Goal: Transaction & Acquisition: Purchase product/service

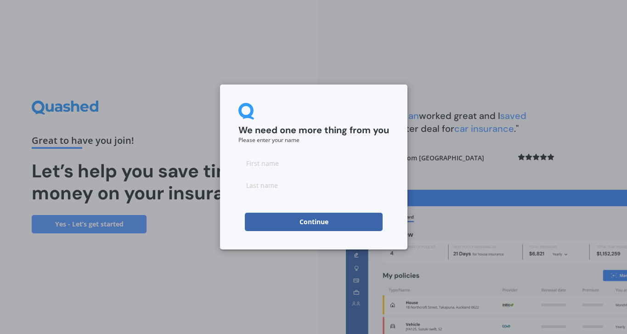
click at [307, 168] on input at bounding box center [313, 163] width 151 height 18
type input "Abbie"
click at [279, 185] on input at bounding box center [313, 185] width 151 height 18
type input "[PERSON_NAME]"
click at [181, 222] on div "We need one more thing from you Please enter your name [PERSON_NAME] Continue" at bounding box center [313, 167] width 627 height 334
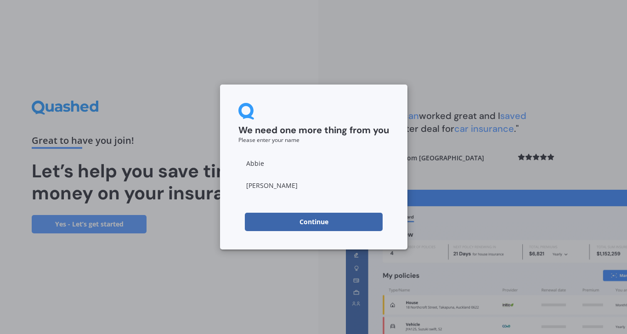
click at [267, 219] on button "Continue" at bounding box center [314, 222] width 138 height 18
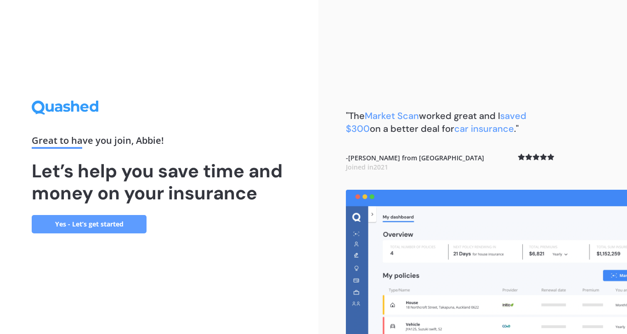
click at [69, 227] on link "Yes - Let’s get started" at bounding box center [89, 224] width 115 height 18
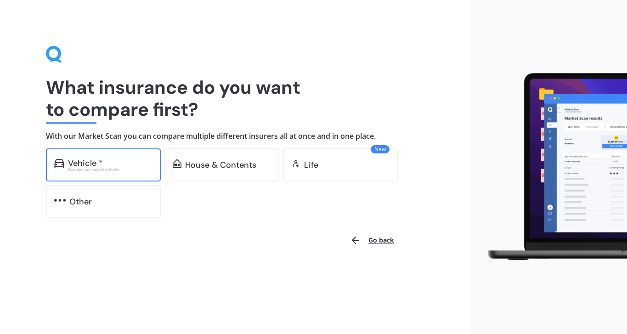
click at [96, 168] on div "Excludes commercial vehicles" at bounding box center [110, 170] width 84 height 4
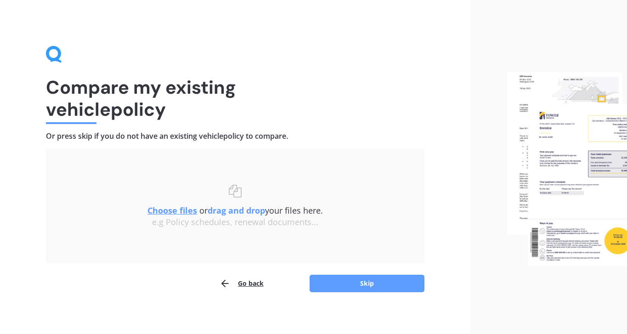
click at [241, 287] on button "Go back" at bounding box center [241, 283] width 44 height 18
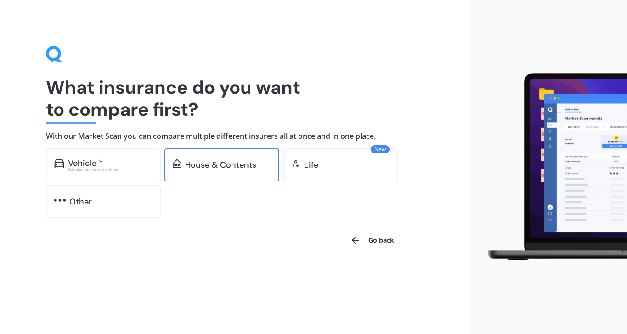
click at [196, 167] on div "House & Contents" at bounding box center [220, 164] width 71 height 9
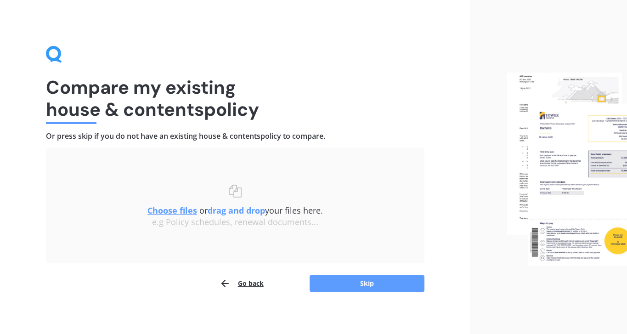
click at [248, 281] on button "Go back" at bounding box center [241, 283] width 44 height 18
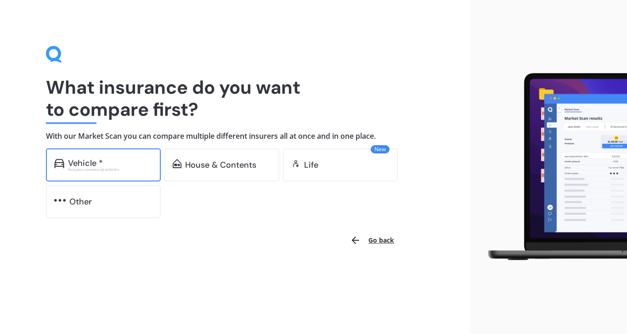
click at [124, 168] on div "Excludes commercial vehicles" at bounding box center [110, 170] width 84 height 4
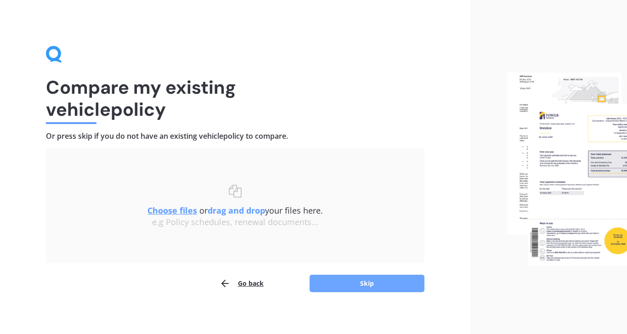
click at [339, 287] on button "Skip" at bounding box center [366, 283] width 115 height 17
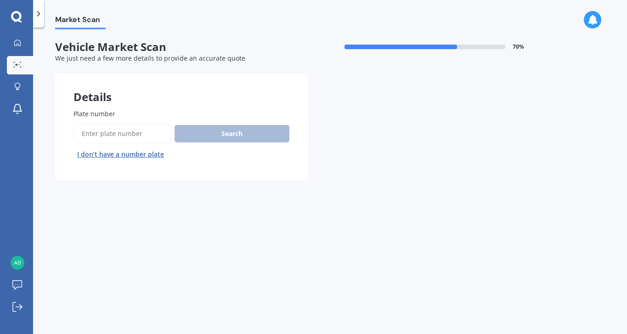
click at [129, 130] on input "Plate number" at bounding box center [121, 133] width 97 height 19
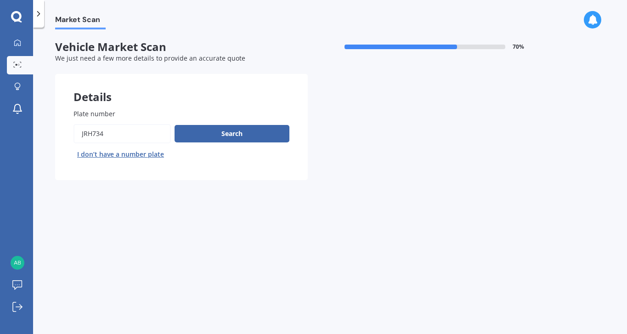
type input "jrh734"
click at [0, 0] on button "Next" at bounding box center [0, 0] width 0 height 0
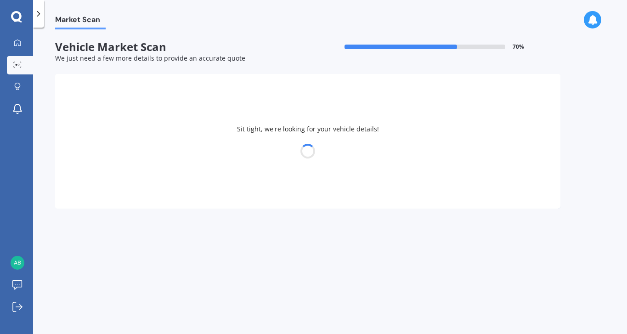
select select "NISSAN"
select select "X-TRAIL"
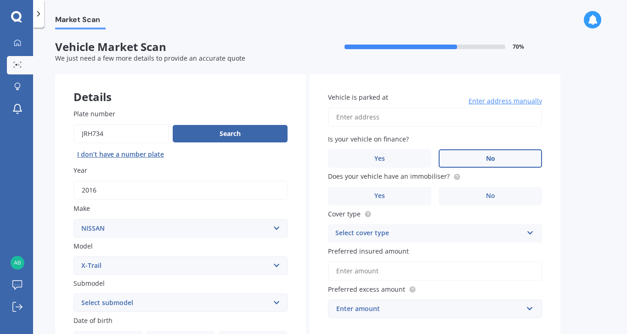
click at [465, 163] on label "No" at bounding box center [489, 158] width 103 height 18
click at [0, 0] on input "No" at bounding box center [0, 0] width 0 height 0
click at [399, 126] on input "Vehicle is parked at" at bounding box center [435, 116] width 214 height 19
type input "[STREET_ADDRESS]"
click at [466, 196] on label "No" at bounding box center [489, 196] width 103 height 18
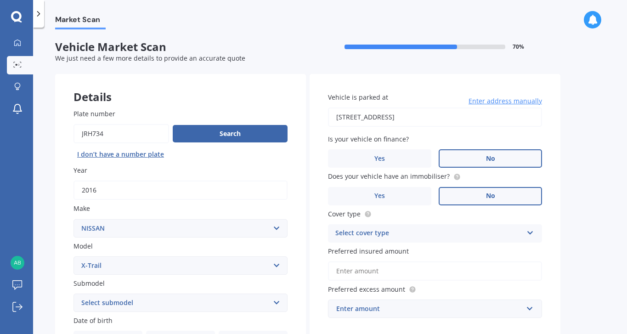
click at [0, 0] on input "No" at bounding box center [0, 0] width 0 height 0
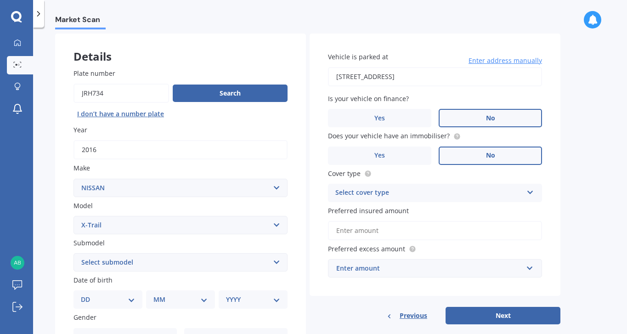
scroll to position [46, 0]
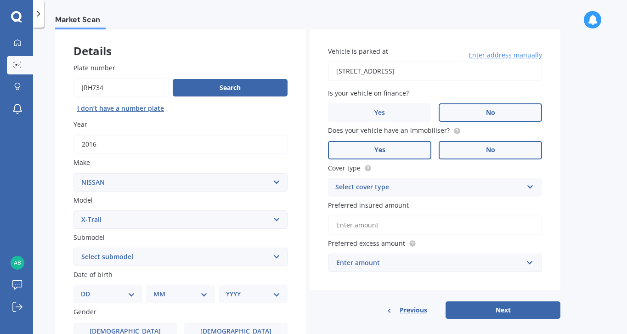
click at [419, 147] on label "Yes" at bounding box center [379, 150] width 103 height 18
click at [0, 0] on input "Yes" at bounding box center [0, 0] width 0 height 0
click at [430, 196] on div "Select cover type Comprehensive Third Party, Fire & Theft Third Party" at bounding box center [435, 187] width 214 height 18
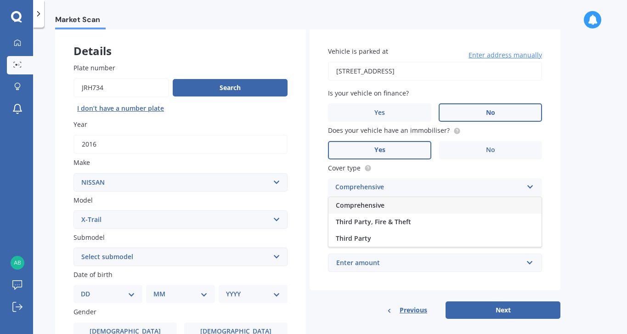
click at [425, 213] on div "Comprehensive" at bounding box center [434, 205] width 213 height 17
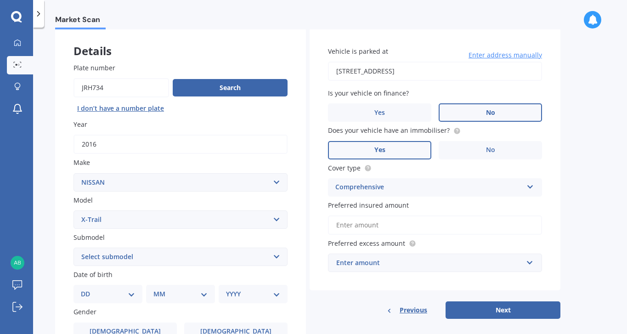
click at [388, 232] on input "Preferred insured amount" at bounding box center [435, 224] width 214 height 19
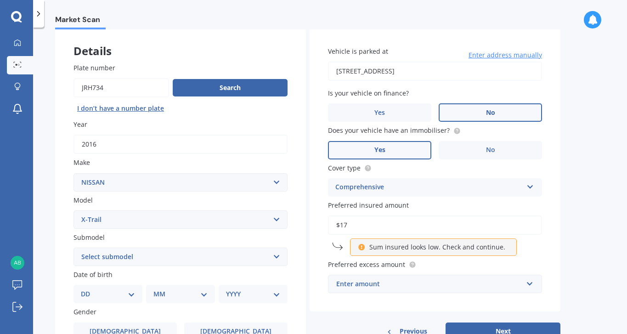
type input "$1"
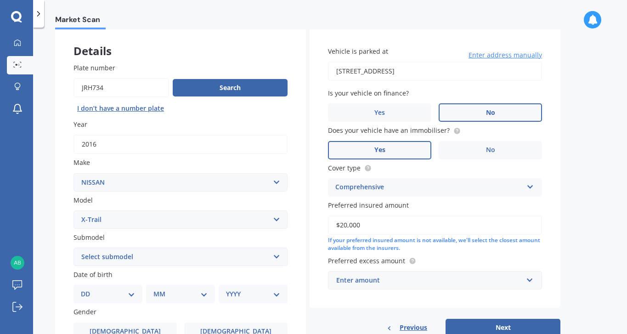
type input "$20,000"
click at [404, 286] on input "text" at bounding box center [432, 279] width 206 height 17
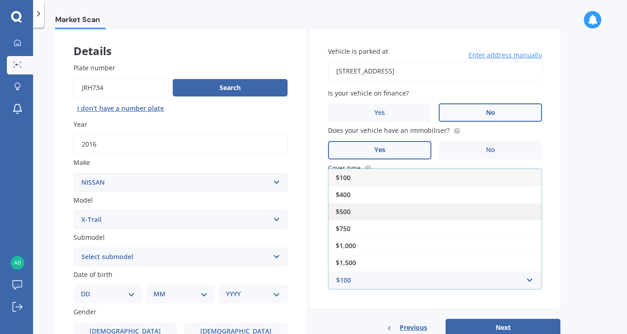
click at [359, 211] on div "$500" at bounding box center [434, 211] width 213 height 17
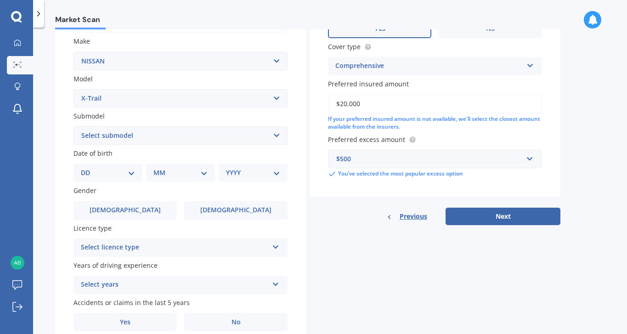
scroll to position [179, 0]
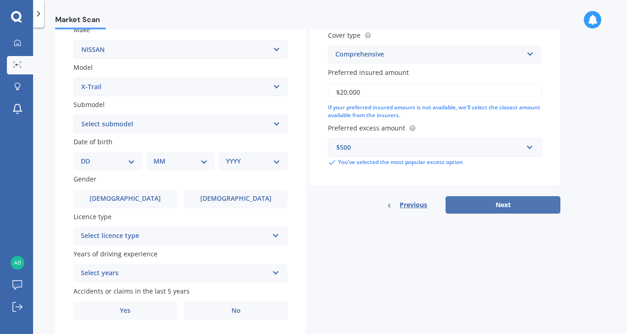
click at [485, 210] on button "Next" at bounding box center [502, 204] width 115 height 17
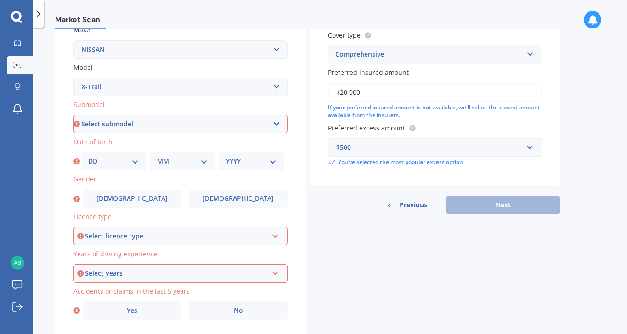
click at [155, 123] on select "Select submodel (All Other) 2000cc Hybrid 2WD non-turbo 4WD 20X Petrol ST ST 4W…" at bounding box center [180, 124] width 214 height 18
select select "ST-L"
click at [73, 116] on select "Select submodel (All Other) 2000cc Hybrid 2WD non-turbo 4WD 20X Petrol ST ST 4W…" at bounding box center [180, 124] width 214 height 18
click at [137, 164] on select "DD 01 02 03 04 05 06 07 08 09 10 11 12 13 14 15 16 17 18 19 20 21 22 23 24 25 2…" at bounding box center [113, 161] width 50 height 10
select select "11"
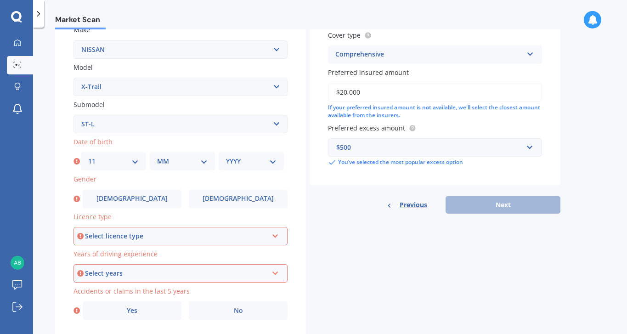
click at [88, 157] on select "DD 01 02 03 04 05 06 07 08 09 10 11 12 13 14 15 16 17 18 19 20 21 22 23 24 25 2…" at bounding box center [113, 161] width 50 height 10
click at [181, 166] on select "MM 01 02 03 04 05 06 07 08 09 10 11 12" at bounding box center [182, 161] width 50 height 10
select select "05"
click at [157, 157] on select "MM 01 02 03 04 05 06 07 08 09 10 11 12" at bounding box center [182, 161] width 50 height 10
click at [254, 157] on div "YYYY 2025 2024 2023 2022 2021 2020 2019 2018 2017 2016 2015 2014 2013 2012 2011…" at bounding box center [251, 161] width 65 height 18
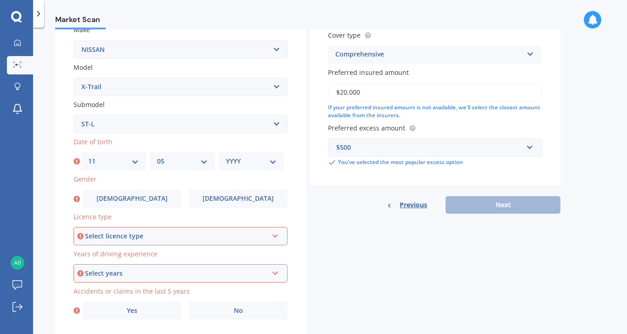
click at [254, 166] on select "YYYY 2025 2024 2023 2022 2021 2020 2019 2018 2017 2016 2015 2014 2013 2012 2011…" at bounding box center [251, 161] width 50 height 10
select select "1996"
click at [226, 157] on select "YYYY 2025 2024 2023 2022 2021 2020 2019 2018 2017 2016 2015 2014 2013 2012 2011…" at bounding box center [251, 161] width 50 height 10
click at [107, 119] on select "Select submodel (All Other) 2000cc Hybrid 2WD non-turbo 4WD 20X Petrol ST ST 4W…" at bounding box center [180, 124] width 214 height 18
select select "STATION WAGON PETROL"
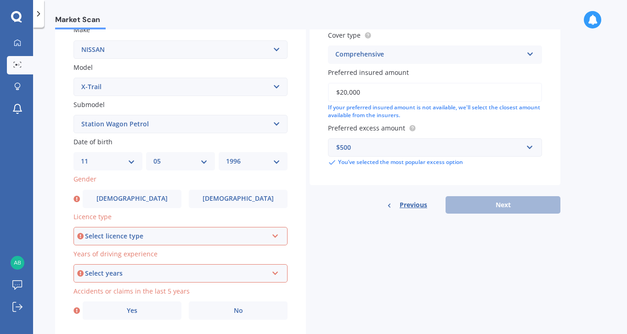
click at [73, 116] on select "Select submodel (All Other) 2000cc Hybrid 2WD non-turbo 4WD 20X Petrol ST ST 4W…" at bounding box center [180, 124] width 214 height 18
click at [212, 197] on label "[DEMOGRAPHIC_DATA]" at bounding box center [238, 199] width 99 height 18
click at [0, 0] on input "[DEMOGRAPHIC_DATA]" at bounding box center [0, 0] width 0 height 0
click at [190, 243] on div "Select licence type NZ Full NZ Restricted NZ Learners [GEOGRAPHIC_DATA] [GEOGRA…" at bounding box center [180, 236] width 214 height 18
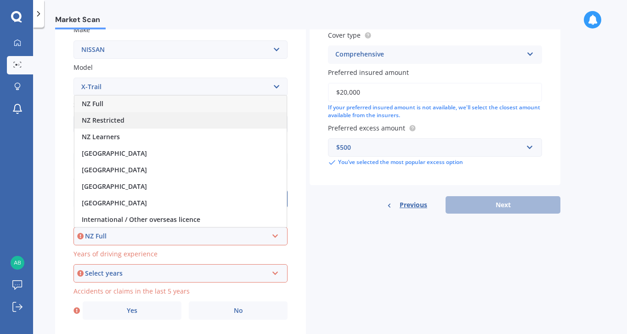
click at [146, 120] on div "NZ Restricted" at bounding box center [180, 120] width 212 height 17
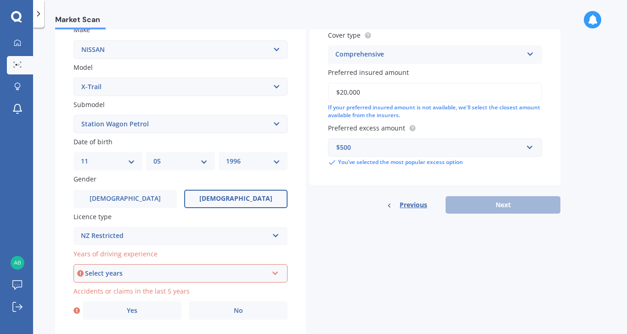
click at [146, 245] on div "NZ Restricted [GEOGRAPHIC_DATA] Full NZ Restricted NZ Learners [GEOGRAPHIC_DATA…" at bounding box center [180, 236] width 214 height 18
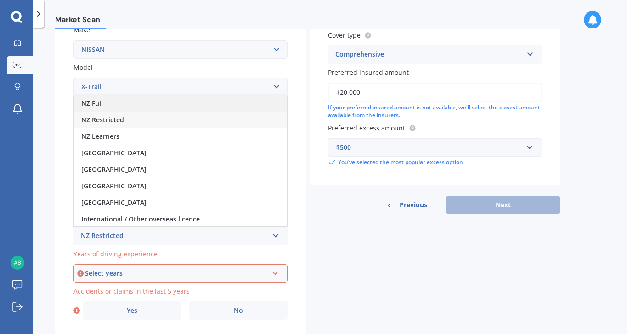
click at [146, 109] on div "NZ Full" at bounding box center [180, 103] width 213 height 17
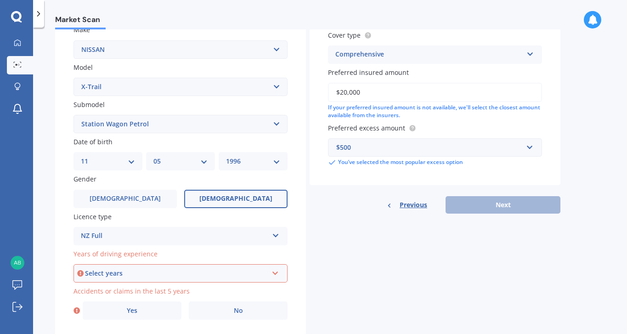
click at [140, 274] on div "Select years" at bounding box center [176, 273] width 183 height 10
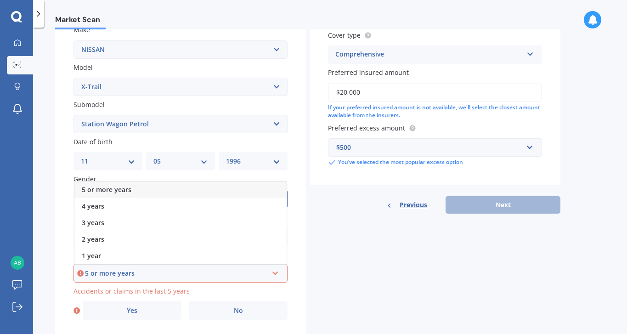
click at [132, 196] on div "5 or more years" at bounding box center [180, 189] width 212 height 17
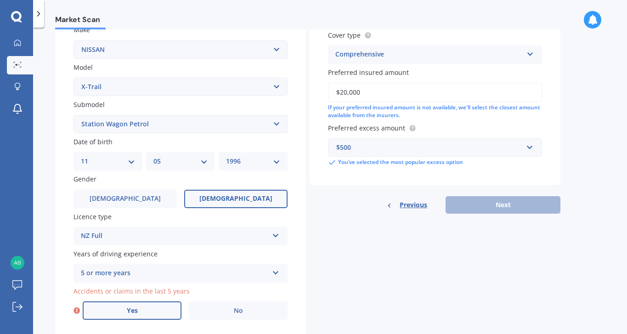
scroll to position [209, 0]
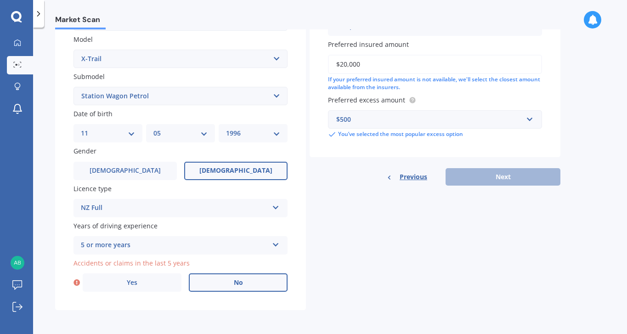
click at [222, 278] on label "No" at bounding box center [238, 282] width 99 height 18
click at [0, 0] on input "No" at bounding box center [0, 0] width 0 height 0
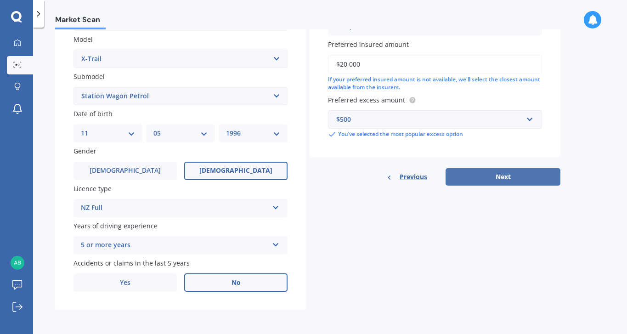
click at [506, 179] on button "Next" at bounding box center [502, 176] width 115 height 17
select select "11"
select select "05"
select select "1996"
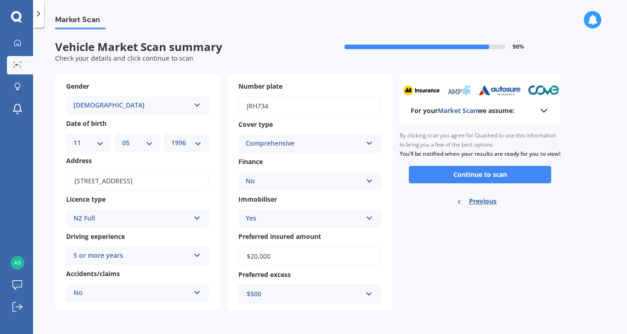
scroll to position [2, 0]
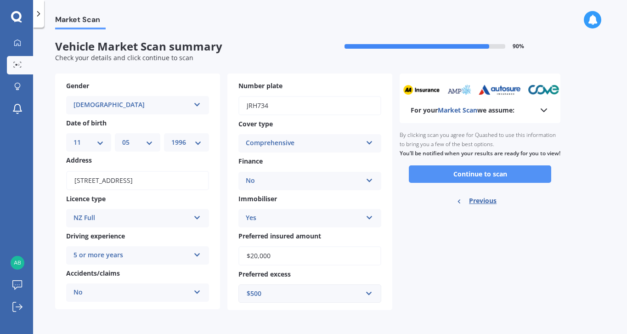
click at [438, 179] on button "Continue to scan" at bounding box center [480, 173] width 142 height 17
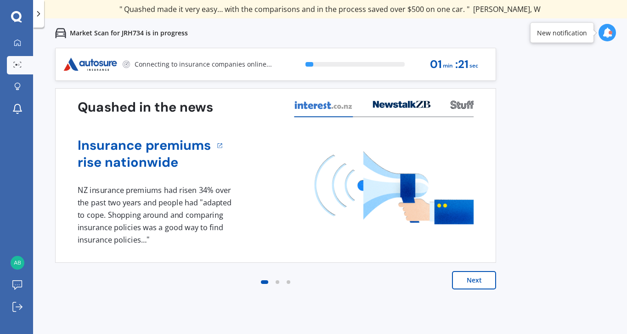
click at [475, 279] on button "Next" at bounding box center [474, 280] width 44 height 18
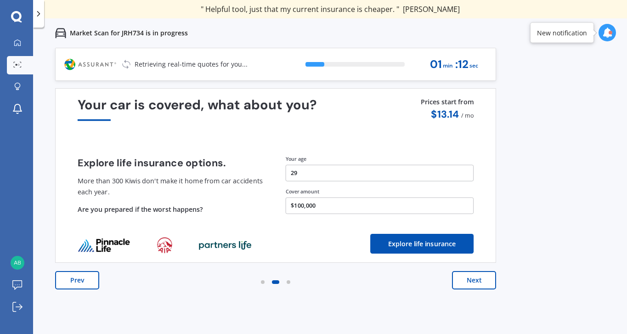
click at [473, 275] on button "Next" at bounding box center [474, 280] width 44 height 18
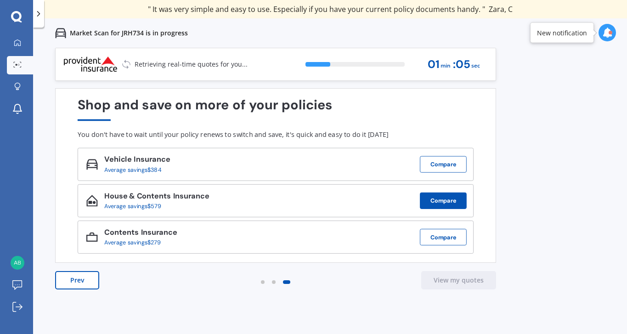
click at [440, 201] on button "Compare" at bounding box center [443, 200] width 47 height 17
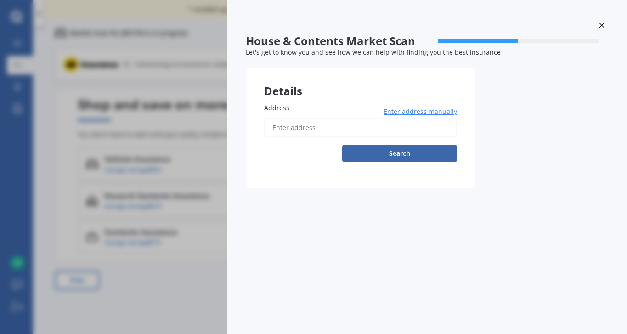
click at [378, 130] on input "Address" at bounding box center [360, 127] width 193 height 19
type input "[STREET_ADDRESS]"
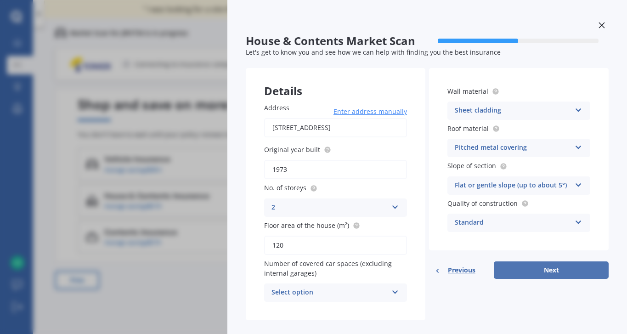
click at [528, 272] on button "Next" at bounding box center [550, 269] width 115 height 17
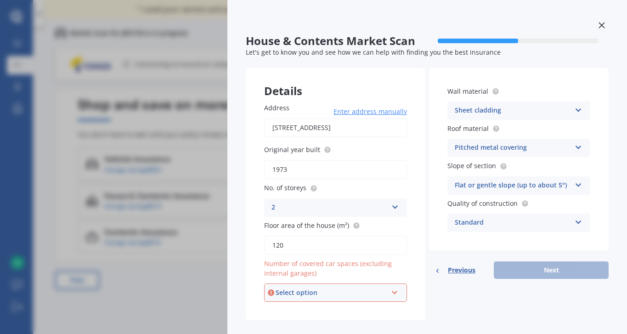
click at [299, 293] on div "Select option" at bounding box center [331, 292] width 112 height 10
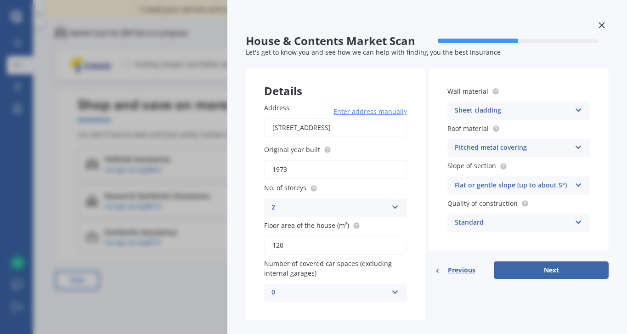
click at [294, 308] on div "Address [STREET_ADDRESS] Enter address manually Search Original year built 1973…" at bounding box center [335, 202] width 179 height 236
click at [343, 294] on div "0" at bounding box center [329, 292] width 116 height 11
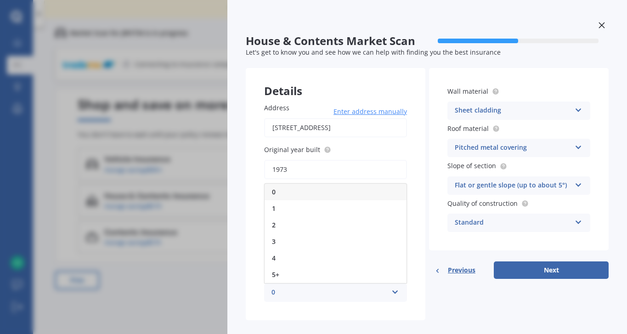
click at [317, 315] on div "Address [STREET_ADDRESS] Enter address manually Search Original year built 1973…" at bounding box center [335, 202] width 179 height 236
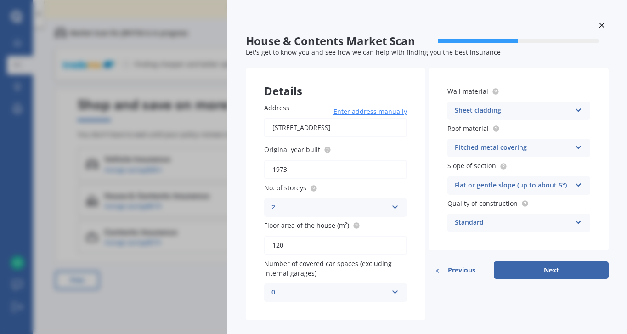
click at [322, 291] on div "0" at bounding box center [329, 292] width 116 height 11
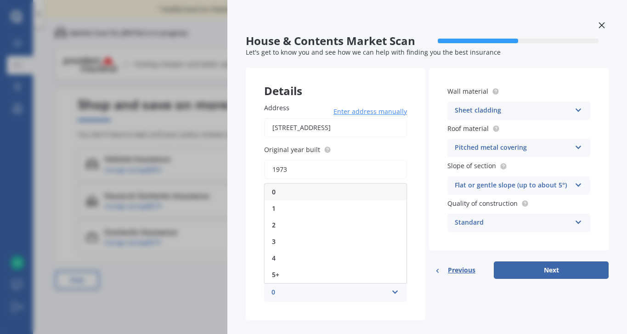
click at [321, 193] on div "0" at bounding box center [335, 192] width 142 height 17
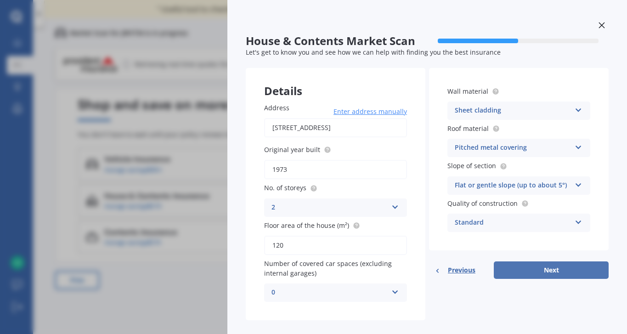
click at [535, 269] on button "Next" at bounding box center [550, 269] width 115 height 17
select select "11"
select select "05"
select select "1996"
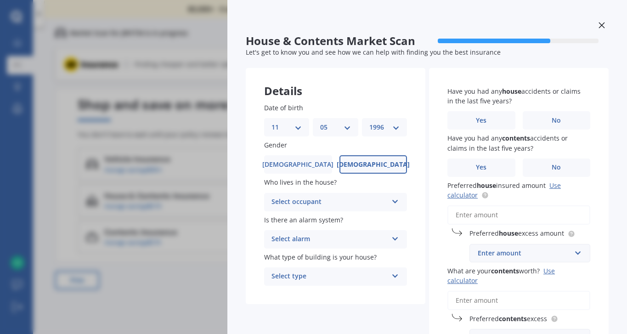
click at [326, 207] on div "Select occupant" at bounding box center [329, 201] width 116 height 11
click at [320, 221] on div "Owner" at bounding box center [335, 220] width 142 height 17
click at [319, 237] on div "Select alarm" at bounding box center [329, 239] width 116 height 11
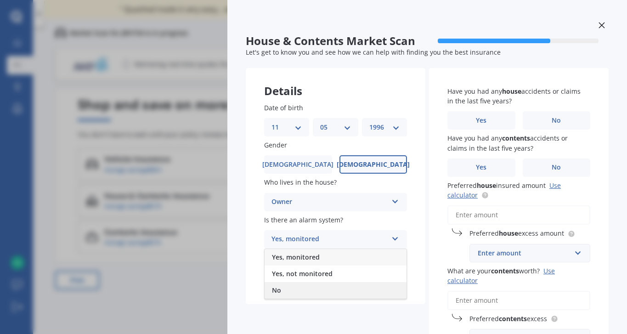
click at [306, 292] on div "No" at bounding box center [335, 290] width 142 height 17
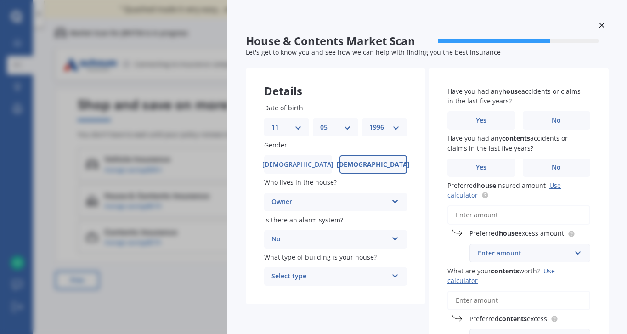
click at [309, 276] on div "Select type" at bounding box center [329, 276] width 116 height 11
click at [303, 224] on span "Freestanding" at bounding box center [292, 225] width 41 height 9
click at [363, 305] on div "Details Date of birth DD 01 02 03 04 05 06 07 08 09 10 11 12 13 14 15 16 17 18 …" at bounding box center [427, 231] width 363 height 326
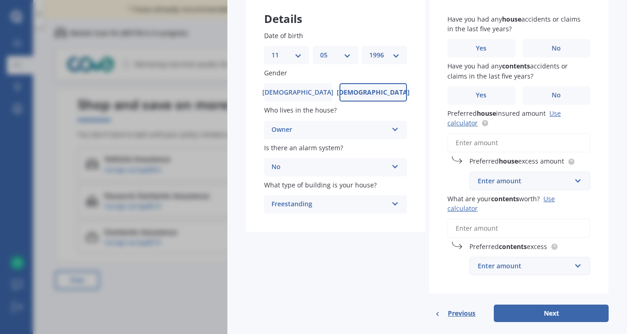
scroll to position [34, 0]
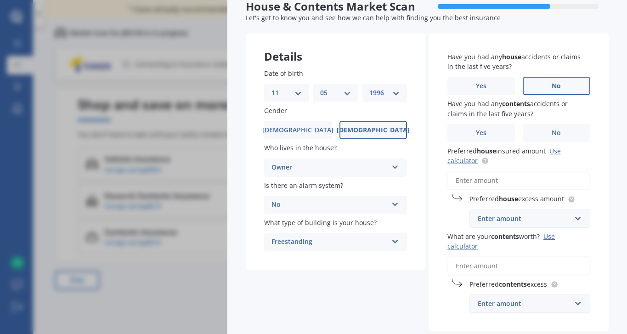
click at [524, 86] on label "No" at bounding box center [556, 86] width 68 height 18
click at [0, 0] on input "No" at bounding box center [0, 0] width 0 height 0
click at [557, 130] on label "No" at bounding box center [556, 133] width 68 height 18
click at [0, 0] on input "No" at bounding box center [0, 0] width 0 height 0
click at [524, 186] on input "Preferred house insured amount Use calculator" at bounding box center [518, 180] width 143 height 19
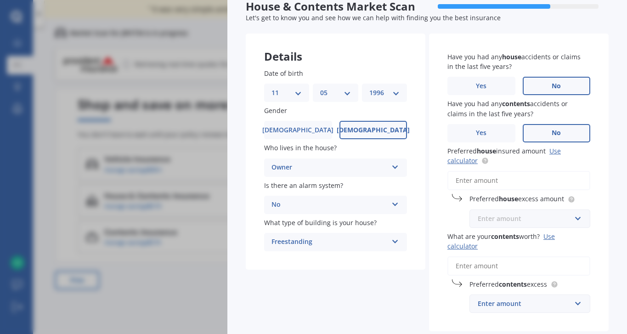
click at [498, 227] on input "text" at bounding box center [526, 218] width 112 height 17
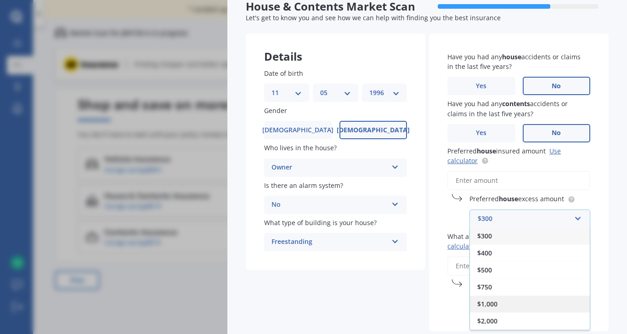
click at [495, 303] on div "$1,000" at bounding box center [530, 303] width 120 height 17
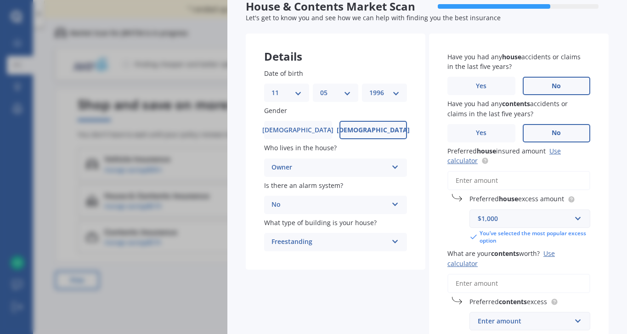
click at [484, 179] on input "Preferred house insured amount Use calculator" at bounding box center [518, 180] width 143 height 19
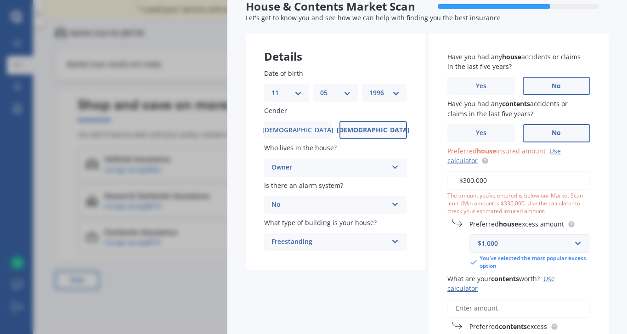
type input "$300,000"
click at [444, 263] on div "Have you had any house accidents or claims in the last five years? Yes No Have …" at bounding box center [518, 204] width 179 height 340
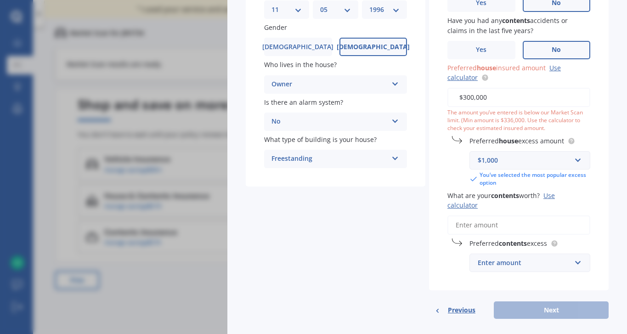
scroll to position [130, 0]
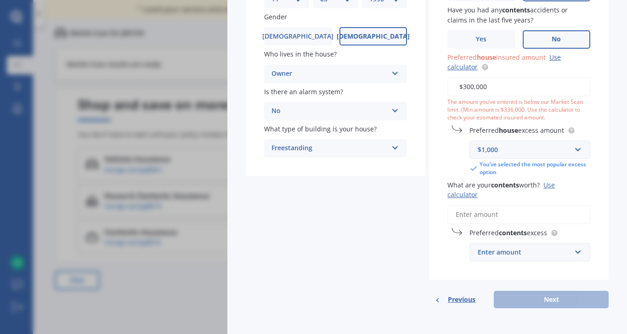
click at [484, 213] on input "What are your contents worth? Use calculator" at bounding box center [518, 214] width 143 height 19
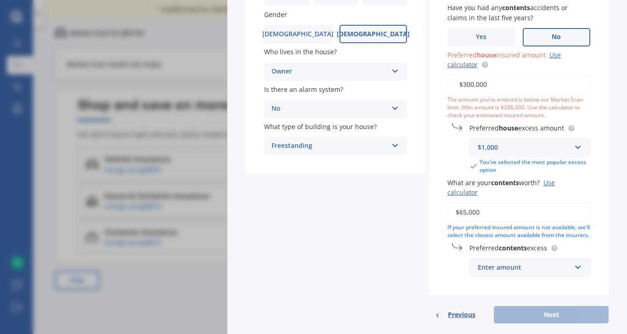
type input "$65,000"
click at [545, 272] on div "Enter amount" at bounding box center [523, 267] width 93 height 10
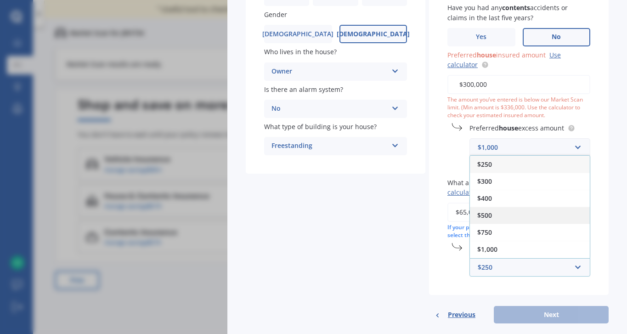
click at [508, 224] on div "$500" at bounding box center [530, 215] width 120 height 17
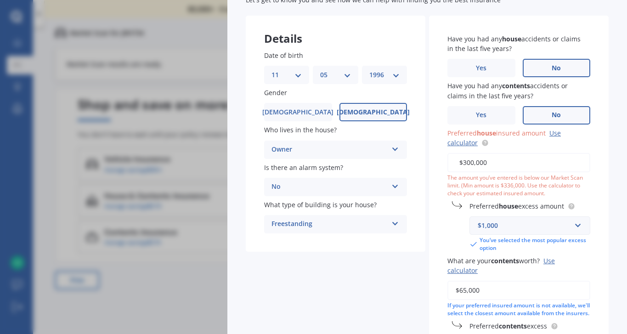
scroll to position [51, 0]
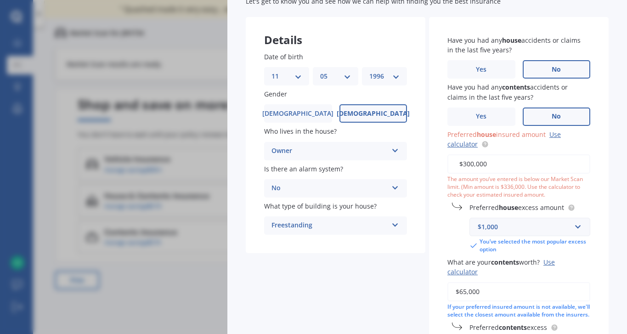
click at [491, 164] on input "$300,000" at bounding box center [518, 163] width 143 height 19
click at [548, 135] on link "Use calculator" at bounding box center [503, 139] width 113 height 18
click at [485, 167] on input "$300,000" at bounding box center [518, 163] width 143 height 19
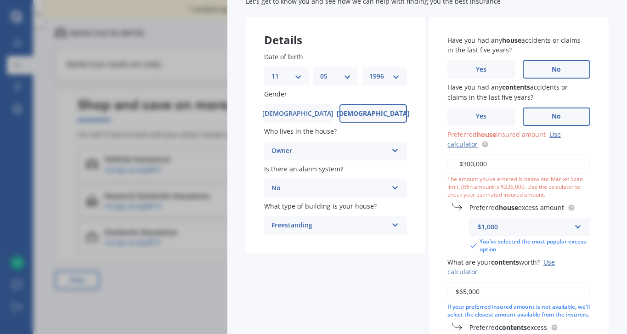
click at [485, 167] on input "$300,000" at bounding box center [518, 163] width 143 height 19
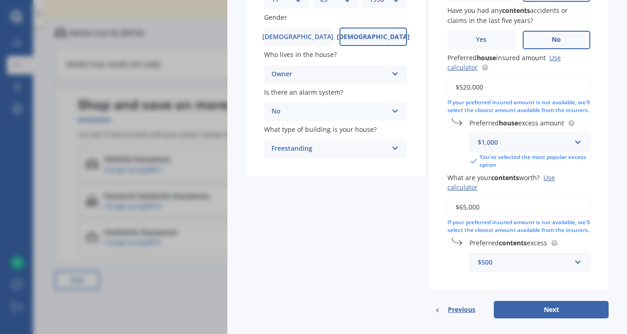
scroll to position [155, 0]
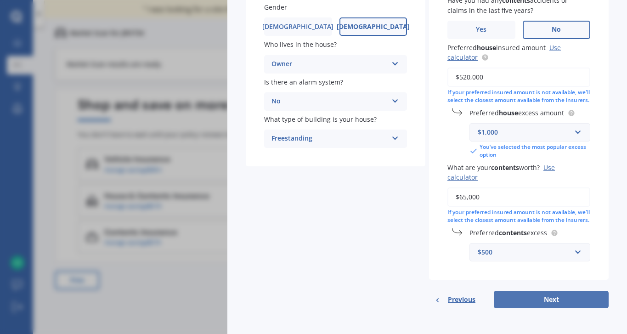
type input "$520,000"
click at [511, 304] on button "Next" at bounding box center [550, 299] width 115 height 17
select select "11"
select select "05"
select select "1996"
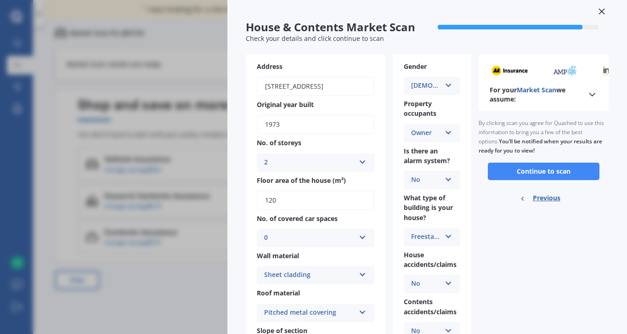
scroll to position [0, 0]
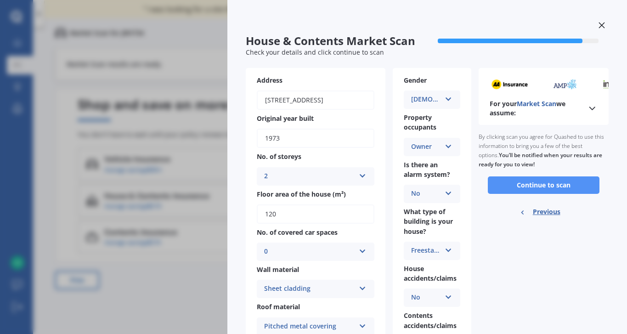
click at [510, 183] on button "Continue to scan" at bounding box center [544, 184] width 112 height 17
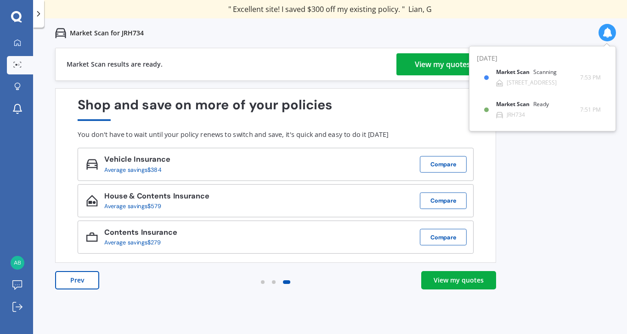
click at [418, 74] on div "View my quotes" at bounding box center [443, 64] width 56 height 22
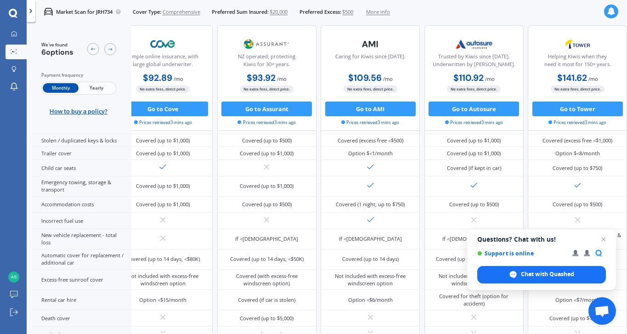
scroll to position [223, 157]
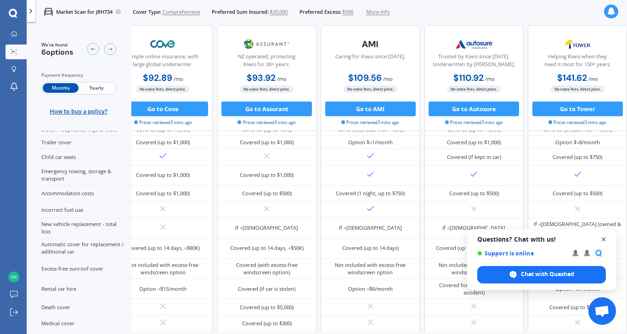
click at [602, 241] on span "Close chat" at bounding box center [603, 239] width 11 height 11
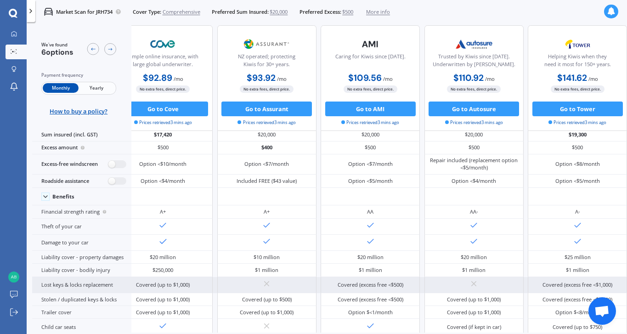
scroll to position [0, 156]
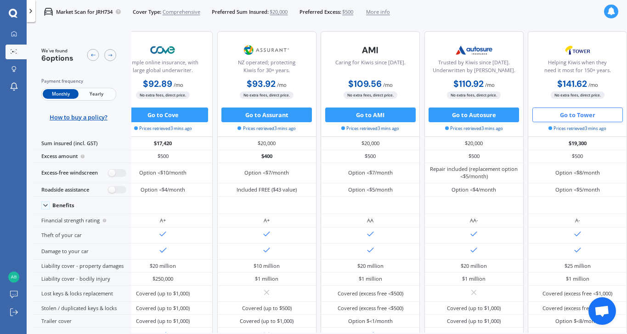
click at [584, 112] on button "Go to Tower" at bounding box center [577, 114] width 90 height 15
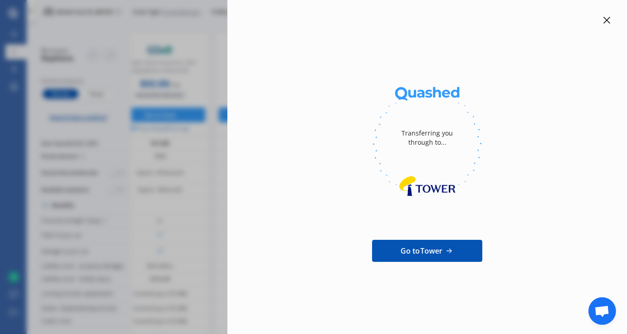
click at [609, 15] on div at bounding box center [606, 20] width 11 height 11
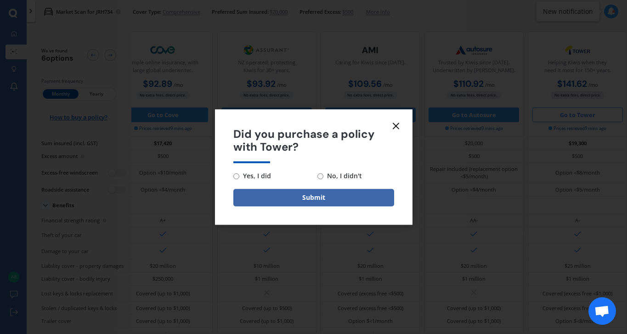
click at [393, 123] on line at bounding box center [396, 126] width 6 height 6
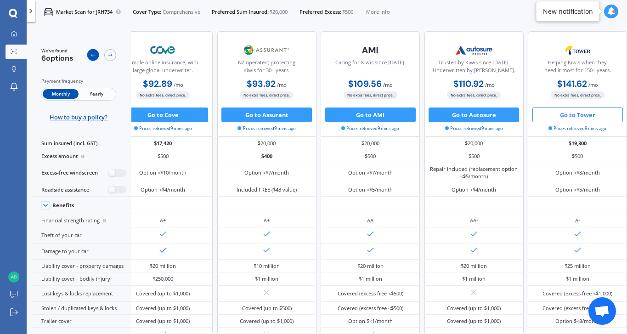
click at [95, 60] on div at bounding box center [93, 55] width 12 height 12
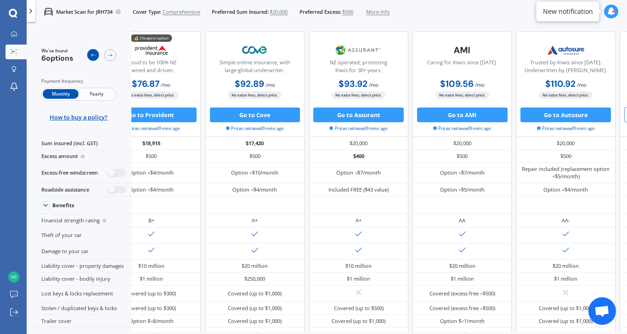
scroll to position [0, 32]
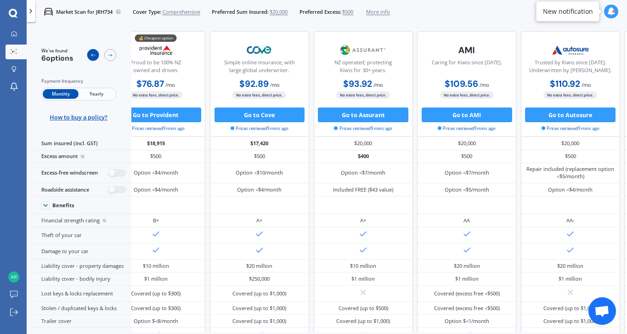
click at [95, 60] on div at bounding box center [93, 55] width 12 height 12
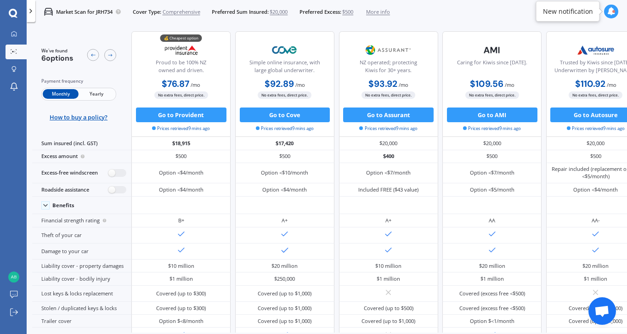
click at [607, 9] on icon at bounding box center [611, 11] width 8 height 8
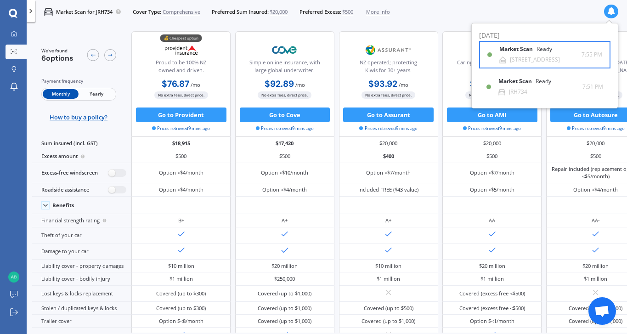
click at [531, 59] on div "[STREET_ADDRESS]" at bounding box center [535, 59] width 50 height 6
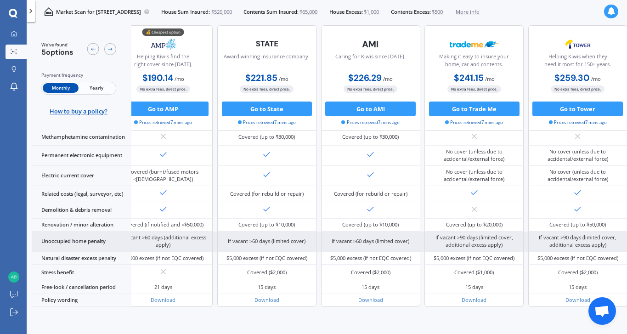
scroll to position [0, 28]
